Goal: Information Seeking & Learning: Learn about a topic

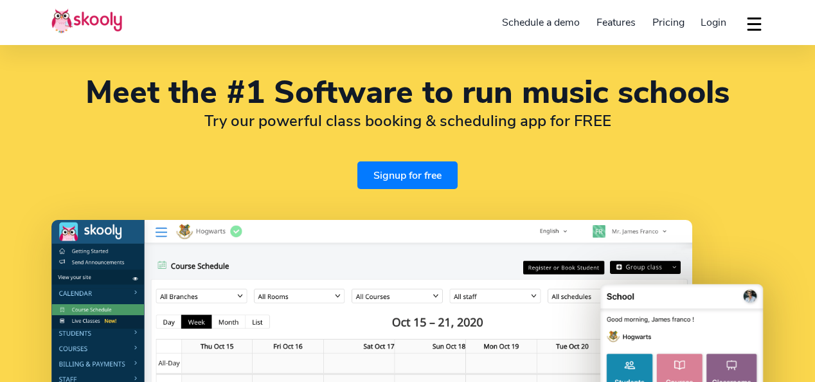
select select "en"
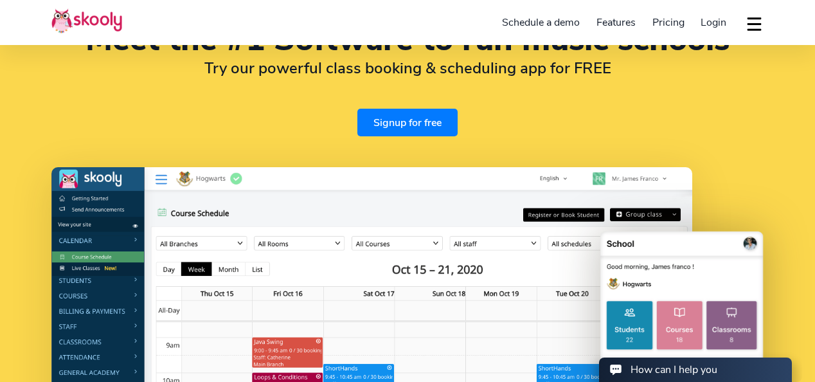
select select "91"
select select "[GEOGRAPHIC_DATA]"
select select "[GEOGRAPHIC_DATA]/[GEOGRAPHIC_DATA]"
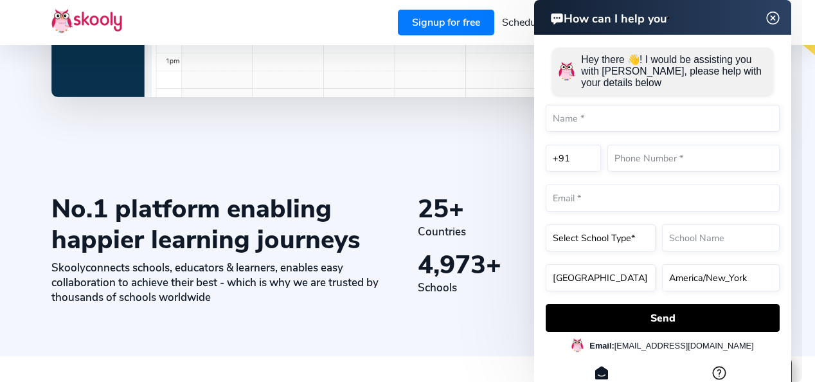
scroll to position [480, 0]
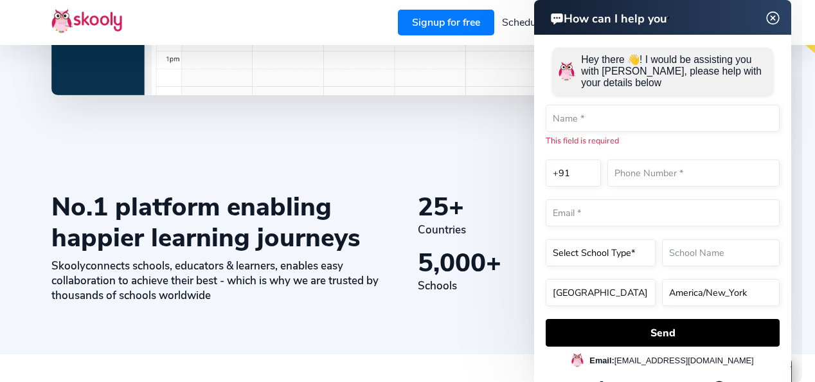
click at [770, 19] on img at bounding box center [773, 18] width 24 height 16
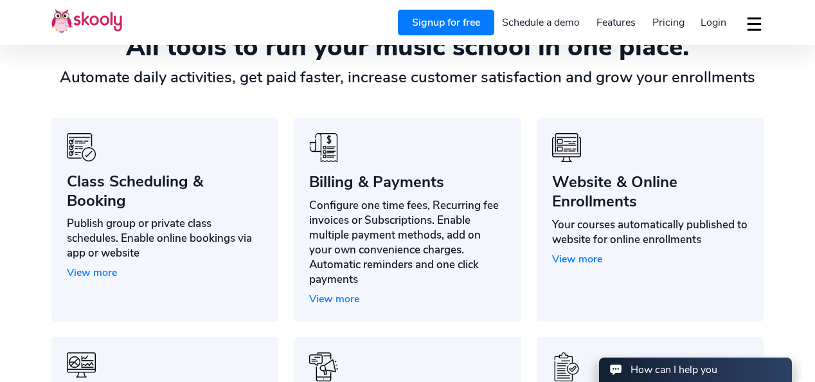
scroll to position [916, 0]
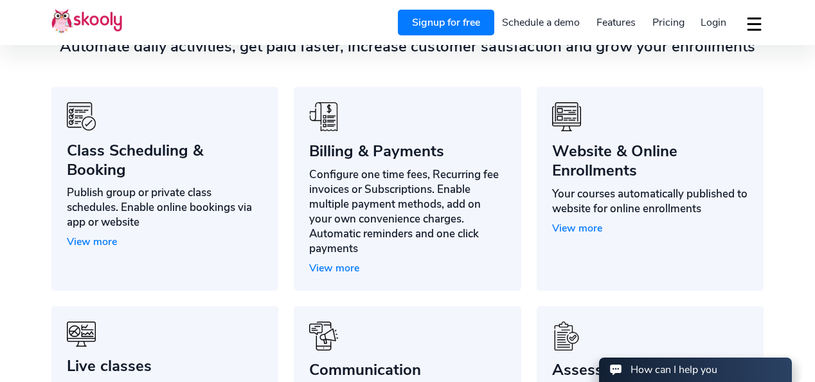
click at [589, 230] on span "View more" at bounding box center [577, 228] width 50 height 14
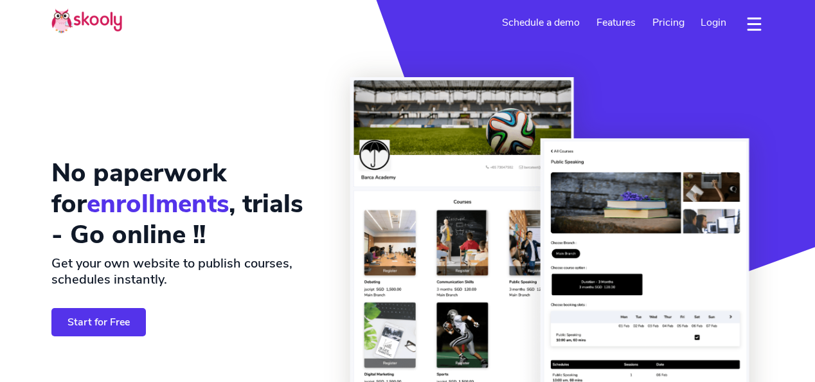
select select "en"
select select "91"
select select "[GEOGRAPHIC_DATA]"
select select "[GEOGRAPHIC_DATA]/[GEOGRAPHIC_DATA]"
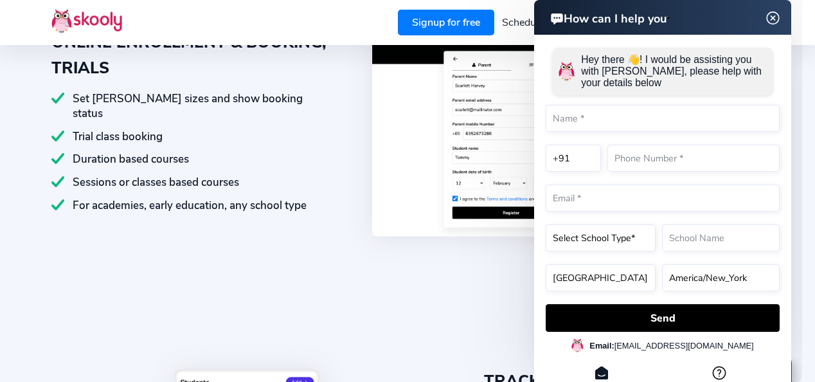
scroll to position [922, 0]
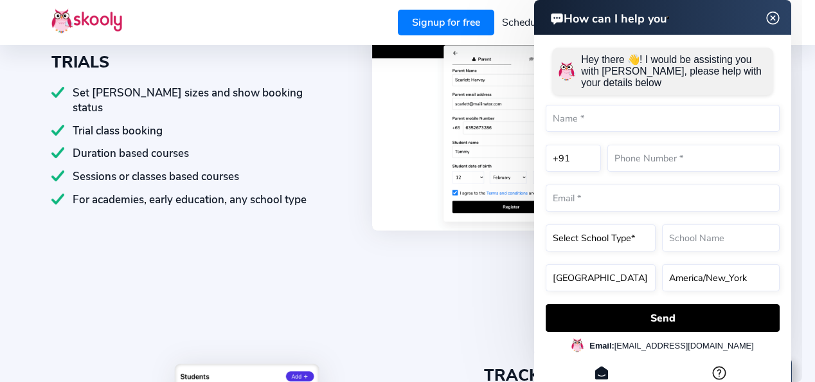
click at [772, 21] on img at bounding box center [773, 18] width 24 height 16
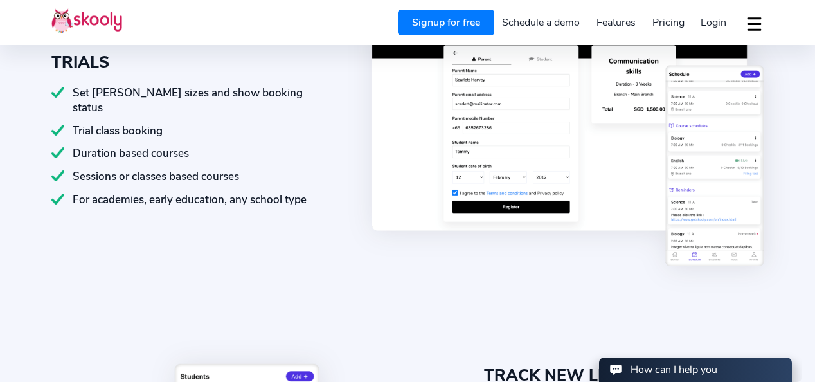
click at [660, 20] on span "Pricing" at bounding box center [668, 22] width 32 height 14
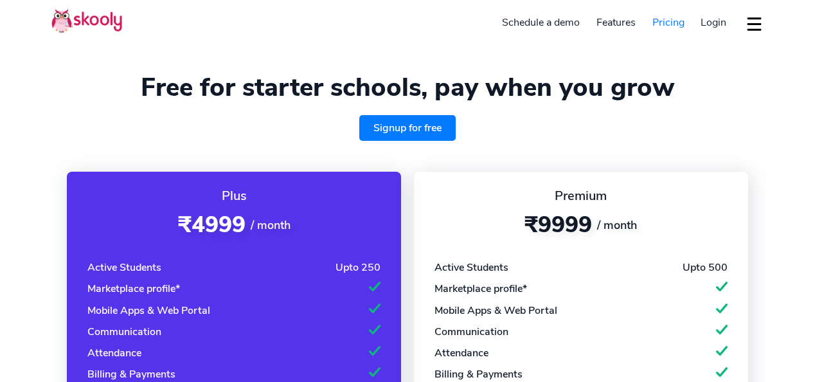
select select "en"
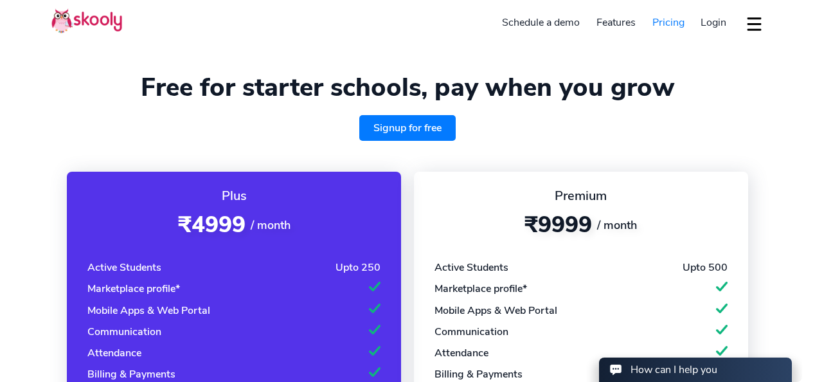
select select "91"
select select "[GEOGRAPHIC_DATA]"
select select "[GEOGRAPHIC_DATA]/[GEOGRAPHIC_DATA]"
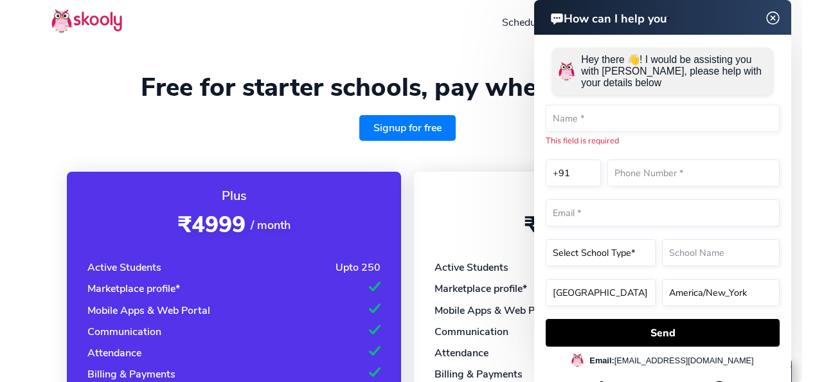
click at [773, 12] on img at bounding box center [773, 18] width 24 height 16
